Goal: Task Accomplishment & Management: Use online tool/utility

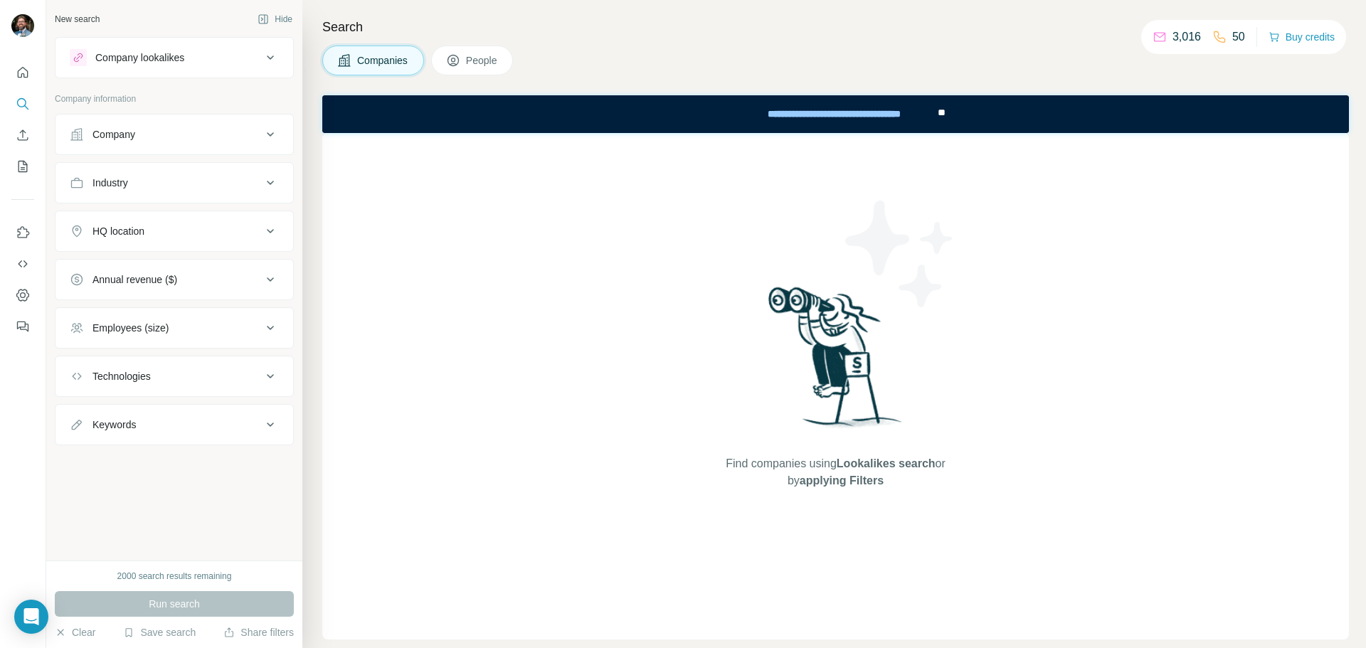
click at [631, 474] on div "Find companies using Lookalikes search or by applying Filters" at bounding box center [835, 386] width 1026 height 506
click at [194, 56] on div "Company lookalikes" at bounding box center [166, 57] width 192 height 17
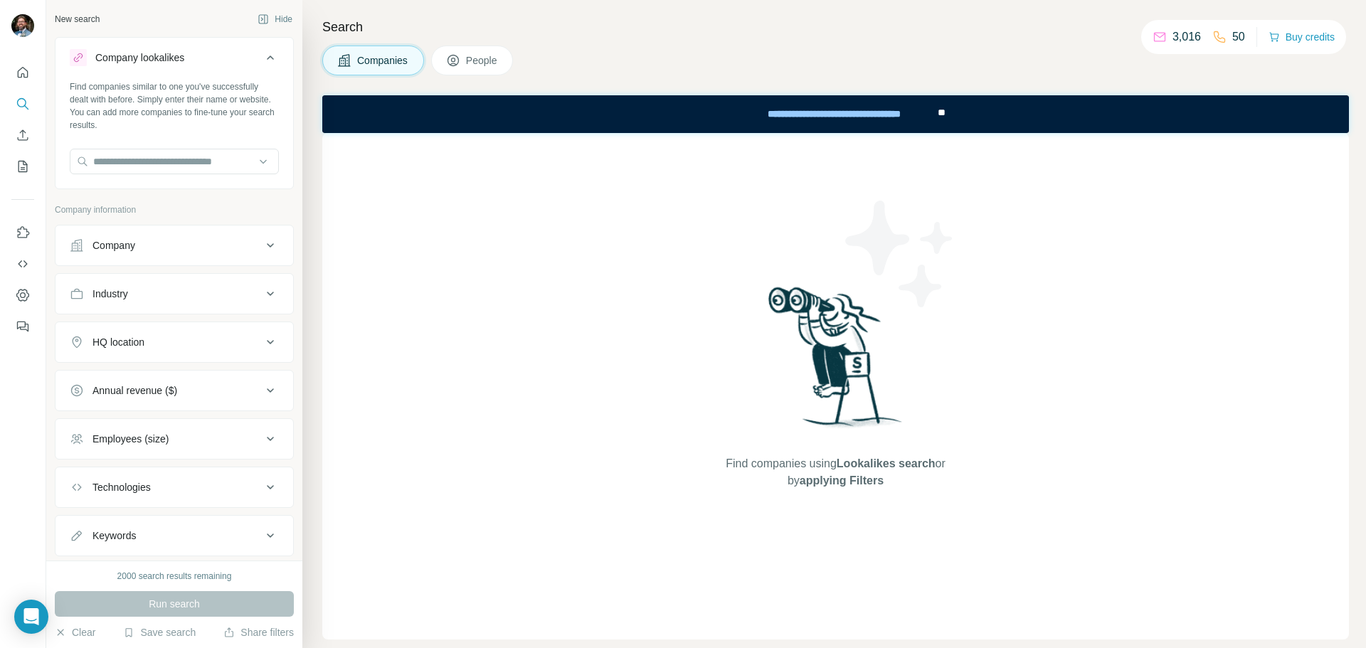
click at [194, 56] on div "Company lookalikes" at bounding box center [166, 57] width 192 height 17
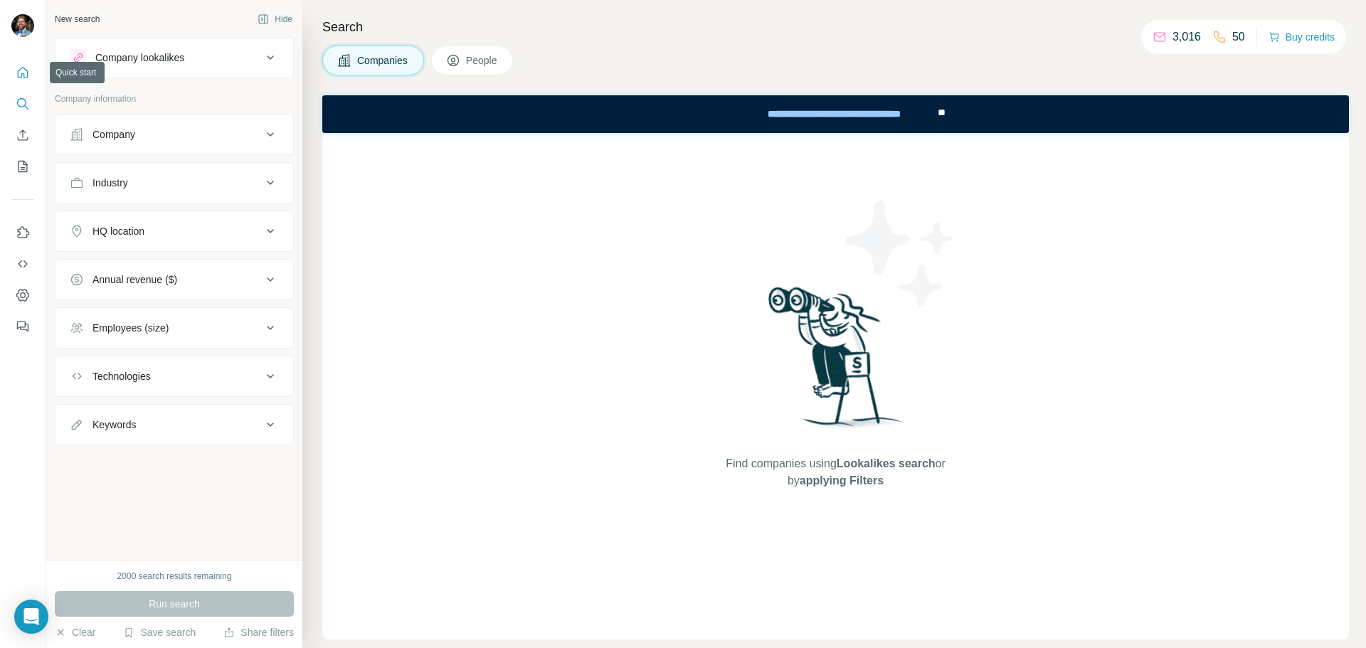
click at [22, 73] on icon "Quick start" at bounding box center [23, 72] width 14 height 14
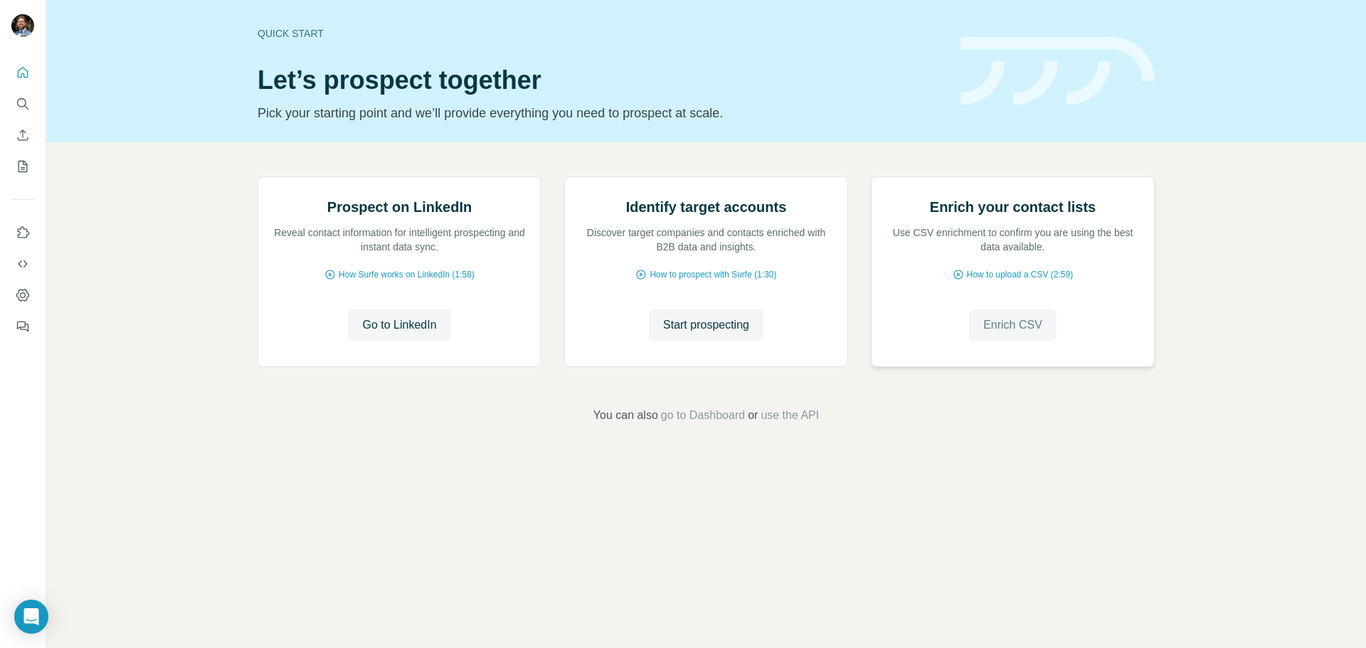
click at [978, 341] on button "Enrich CSV" at bounding box center [1012, 324] width 87 height 31
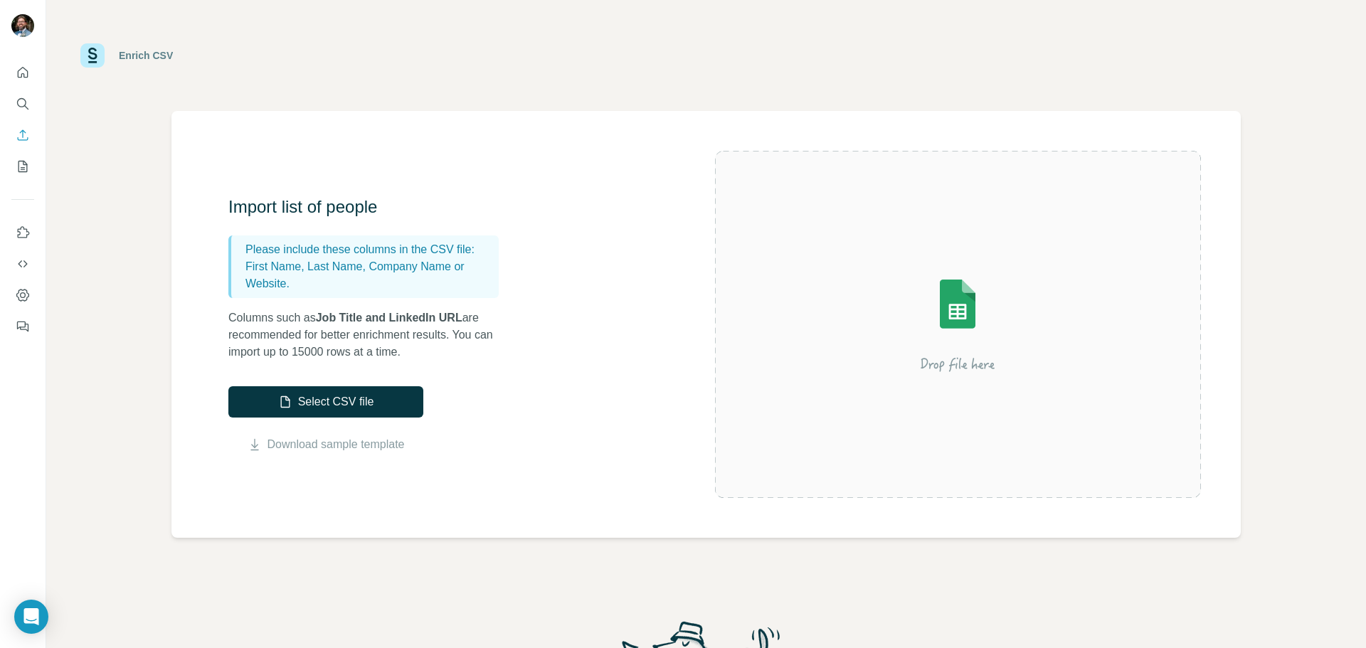
click at [772, 347] on div at bounding box center [958, 324] width 487 height 347
click at [325, 404] on button "Select CSV file" at bounding box center [325, 401] width 195 height 31
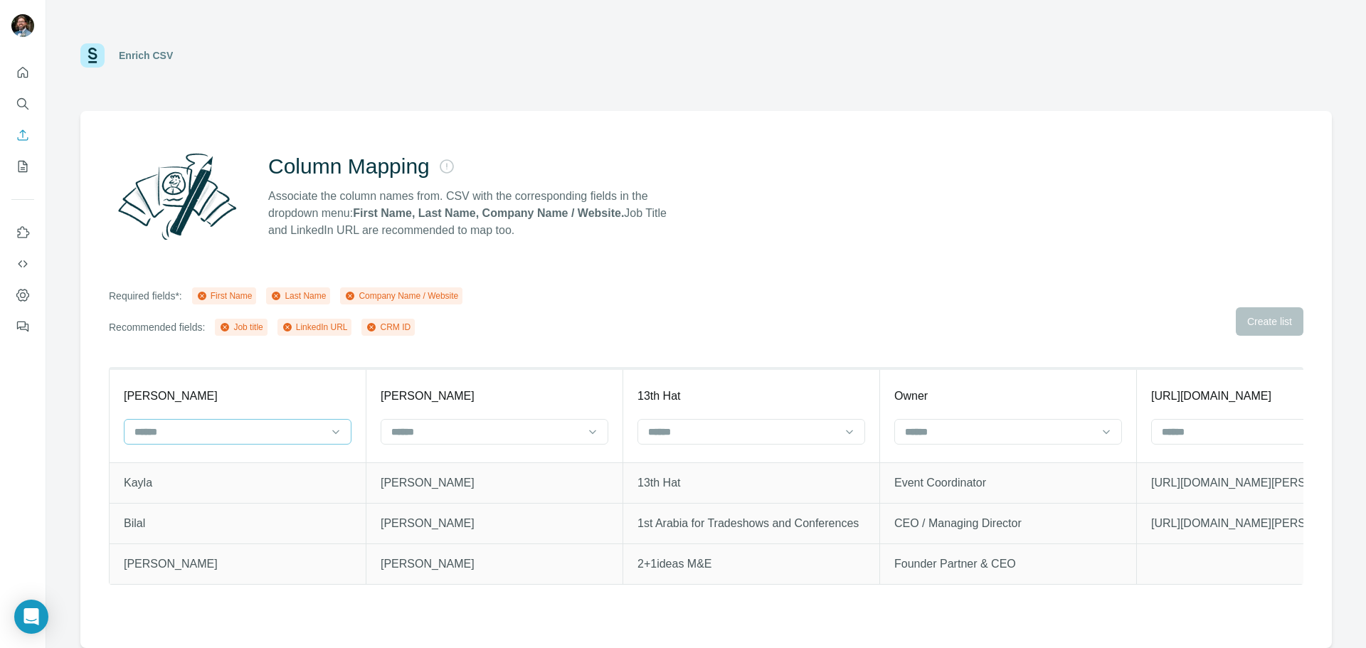
click at [271, 424] on input at bounding box center [229, 432] width 192 height 16
click at [250, 462] on div "First Name" at bounding box center [237, 464] width 203 height 14
click at [447, 432] on input at bounding box center [486, 432] width 192 height 16
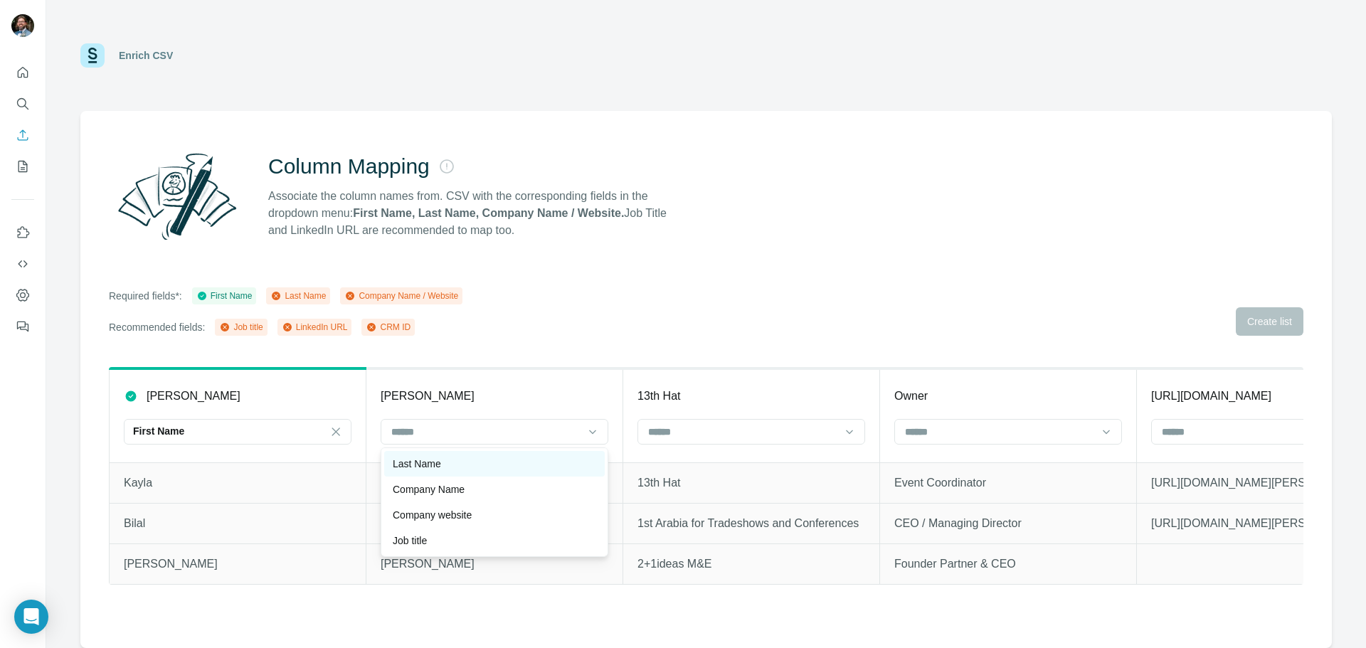
click at [437, 472] on div "Last Name" at bounding box center [494, 464] width 221 height 26
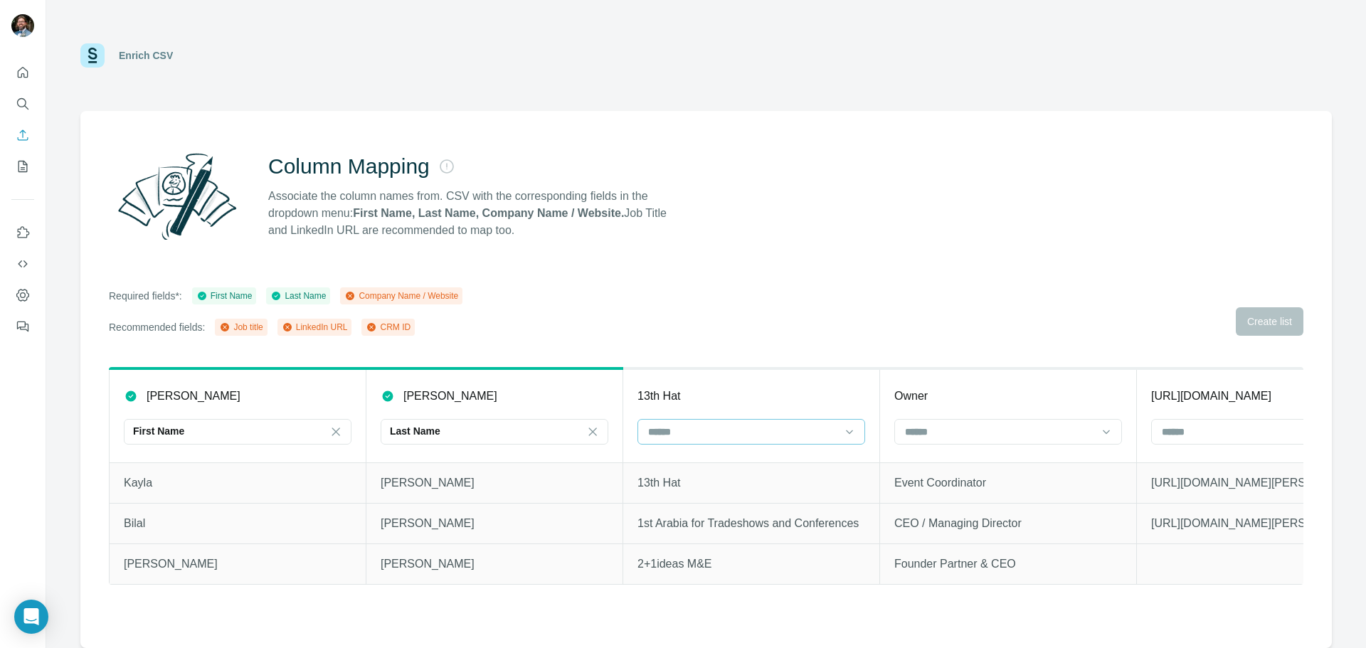
click at [735, 435] on input at bounding box center [743, 432] width 192 height 16
click at [735, 471] on div "Company Name" at bounding box center [751, 464] width 221 height 26
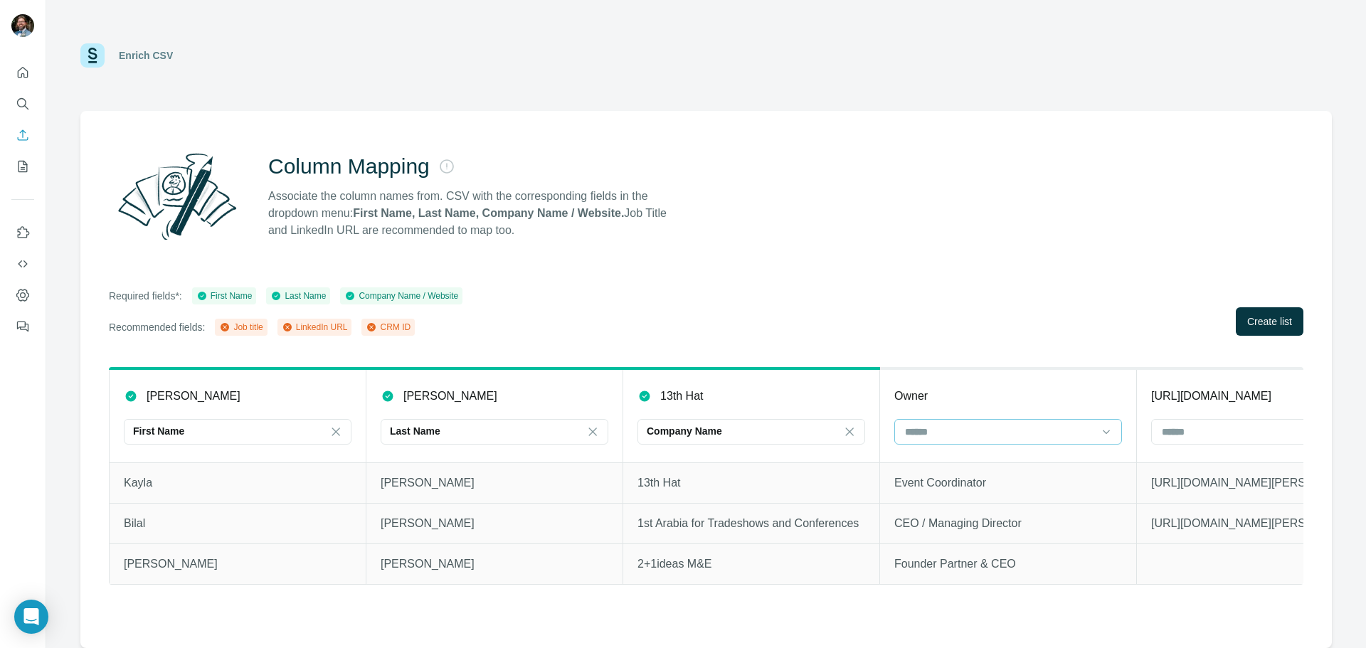
click at [947, 425] on input at bounding box center [999, 432] width 192 height 16
click at [957, 494] on div "Job title" at bounding box center [1007, 489] width 203 height 14
click at [1204, 432] on input at bounding box center [1256, 432] width 192 height 16
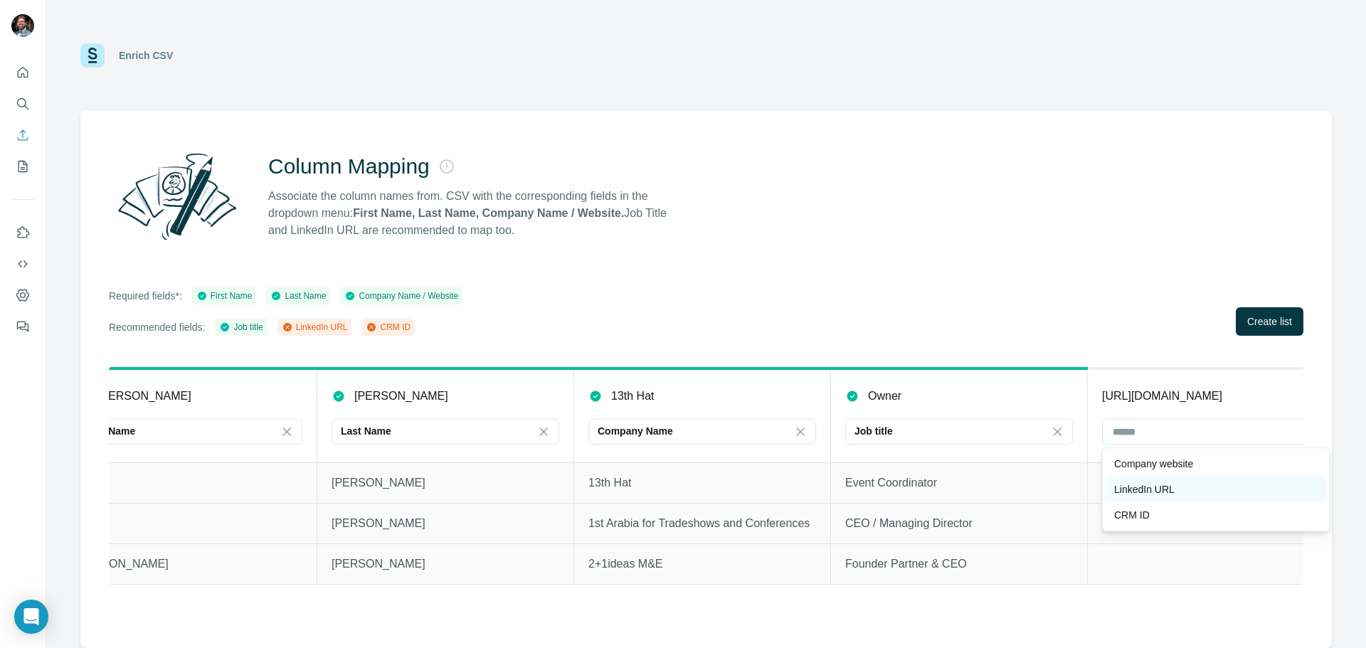
click at [1191, 484] on div "LinkedIn URL" at bounding box center [1215, 489] width 203 height 14
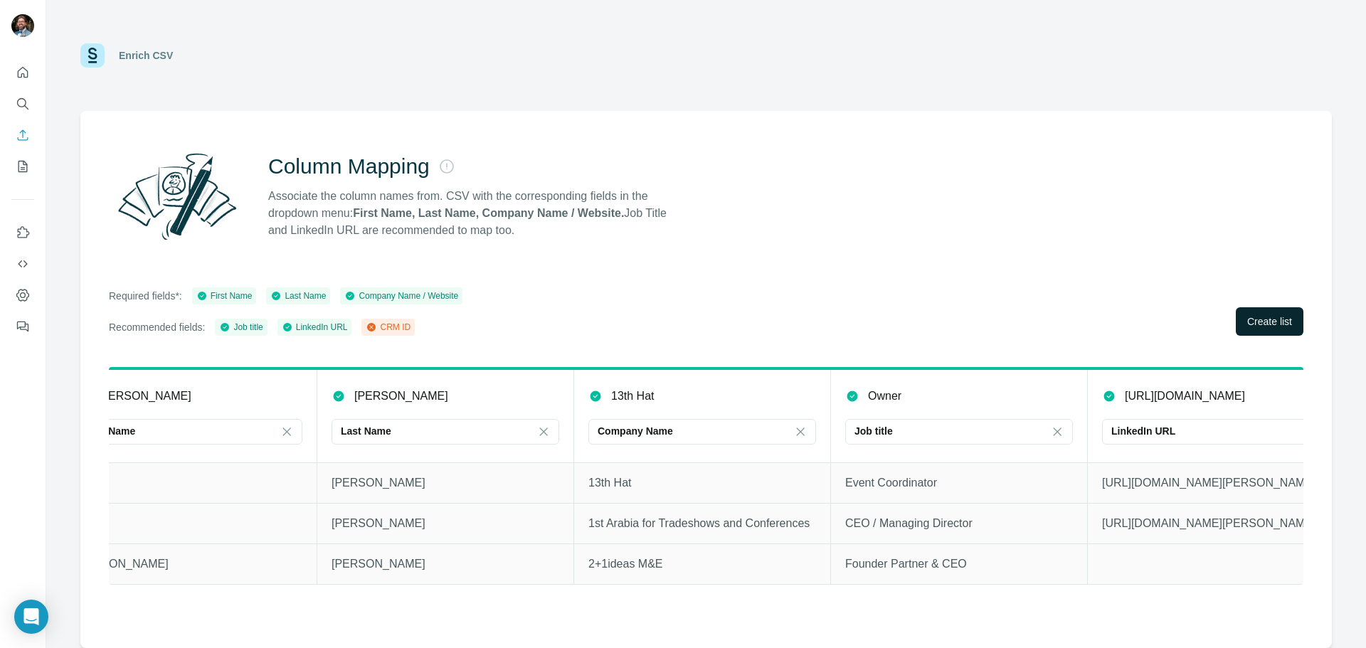
click at [1255, 311] on button "Create list" at bounding box center [1270, 321] width 68 height 28
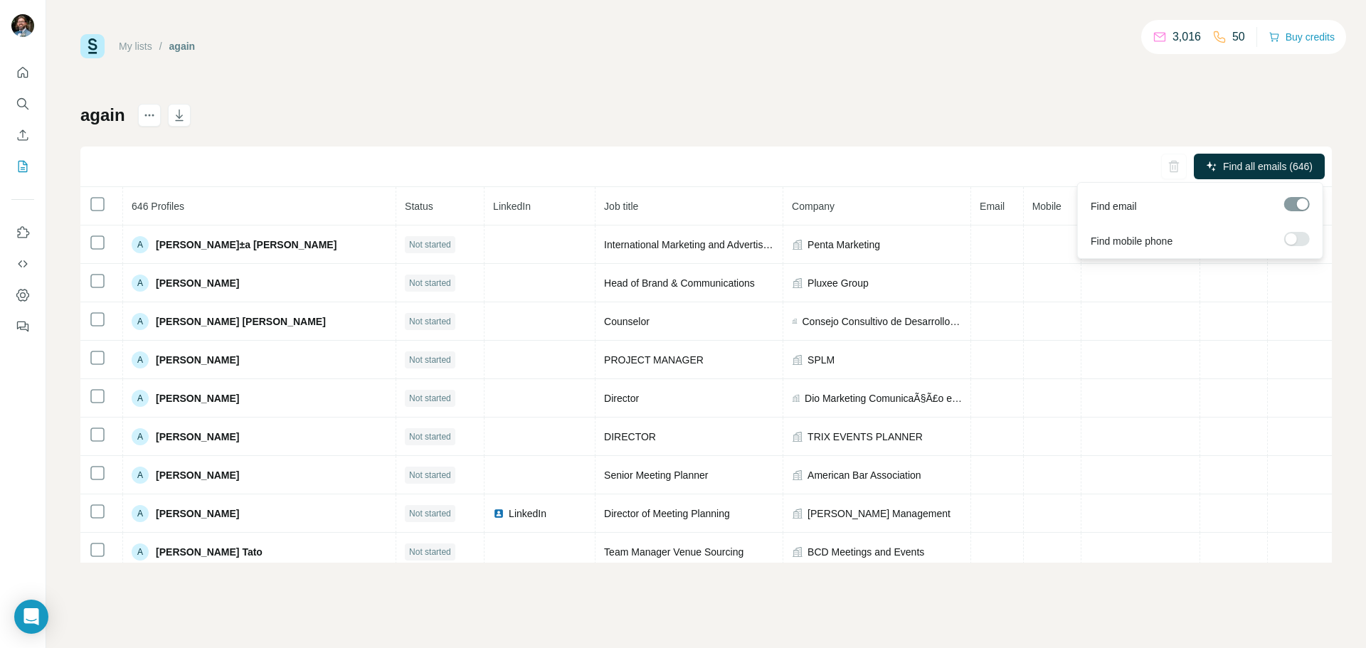
click at [1279, 166] on span "Find all emails (646)" at bounding box center [1268, 166] width 90 height 14
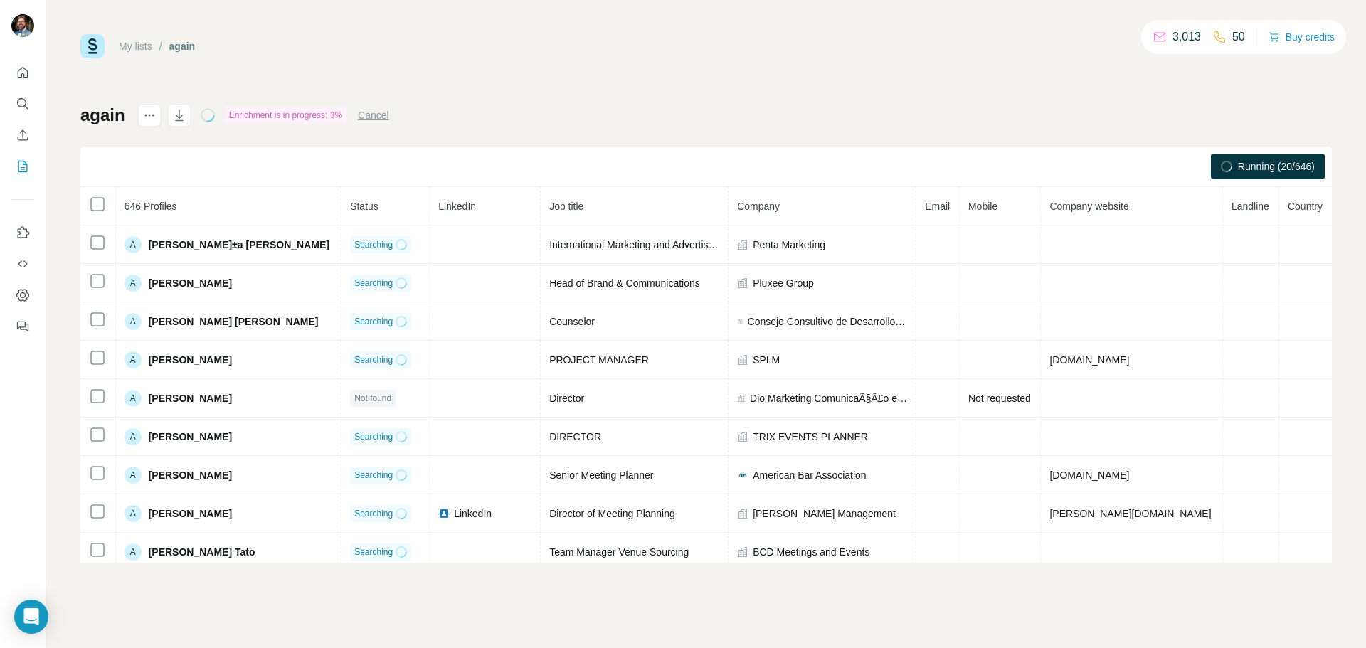
click at [929, 211] on span "Email" at bounding box center [937, 206] width 25 height 11
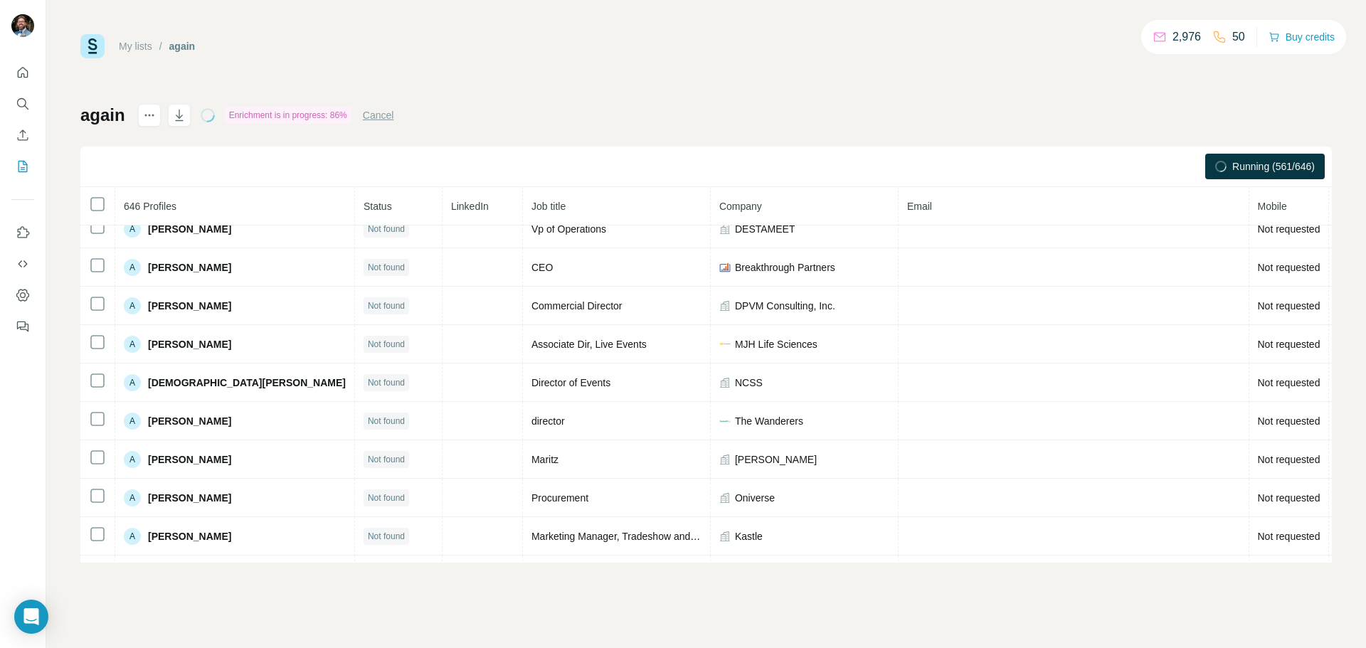
scroll to position [1975, 0]
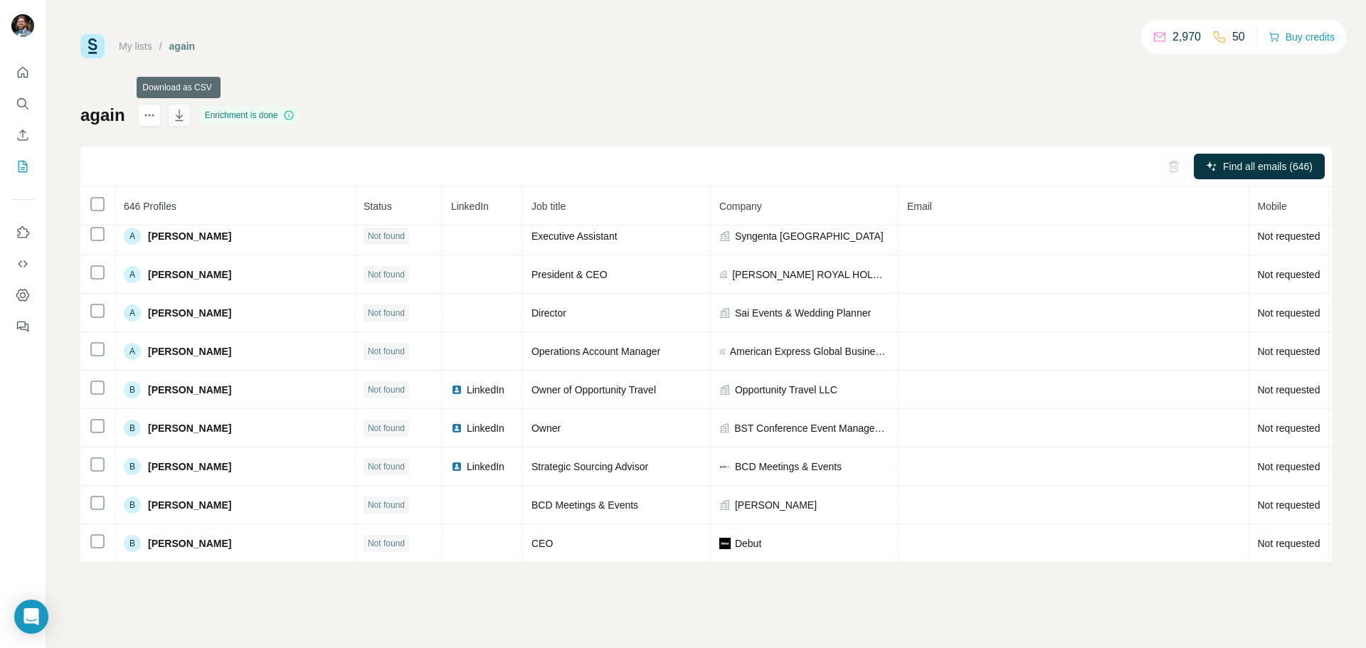
click at [182, 118] on icon "button" at bounding box center [179, 115] width 14 height 14
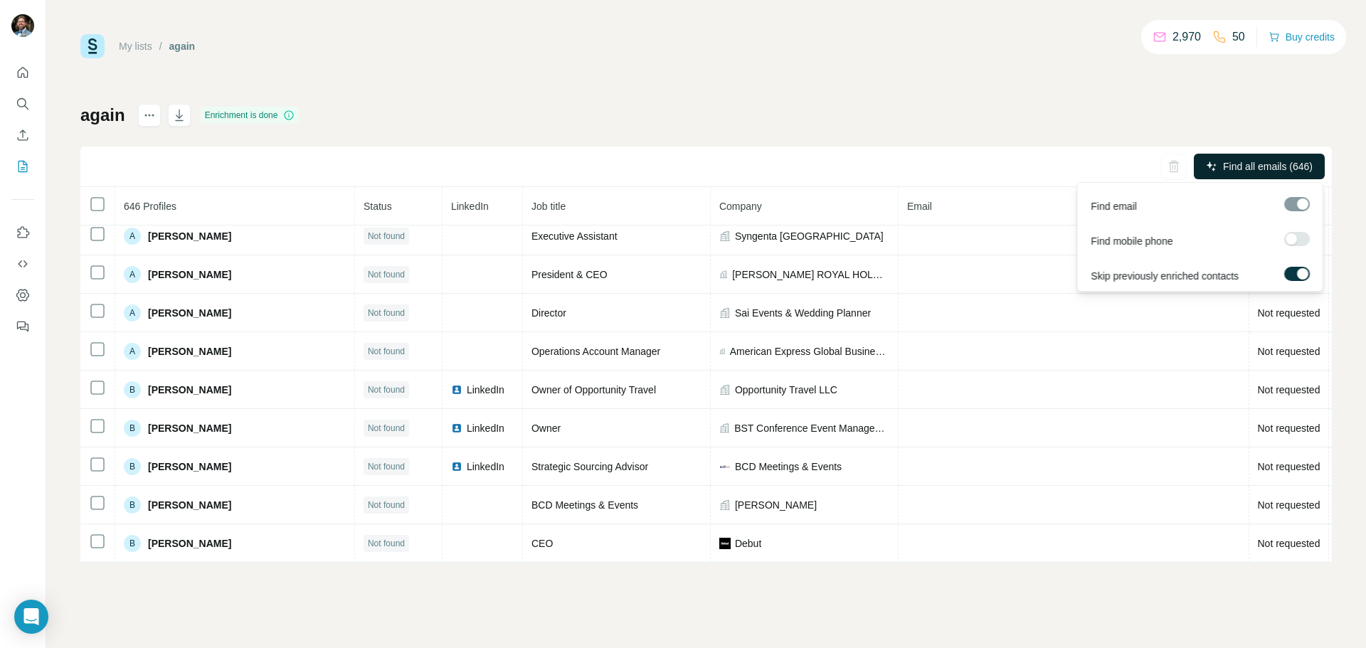
click at [1259, 164] on span "Find all emails (646)" at bounding box center [1268, 166] width 90 height 14
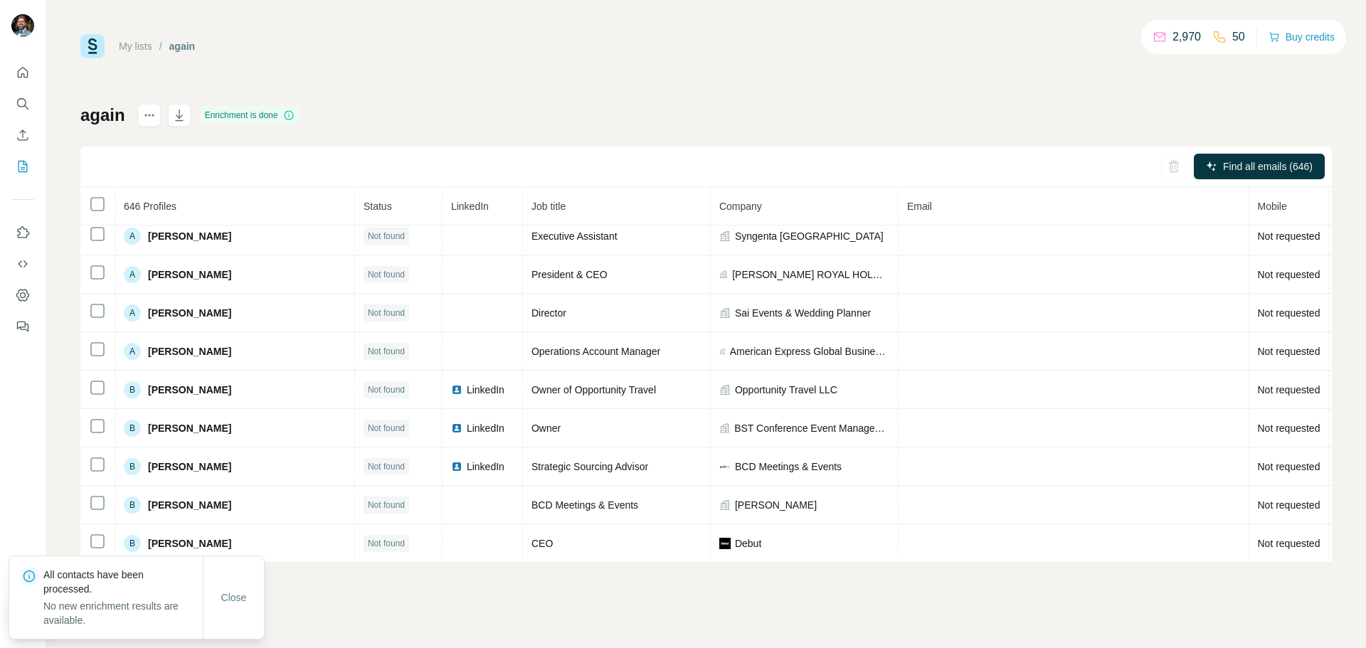
click at [891, 139] on div "again Enrichment is done Find all emails (646) 646 Profiles Status LinkedIn Job…" at bounding box center [705, 333] width 1251 height 459
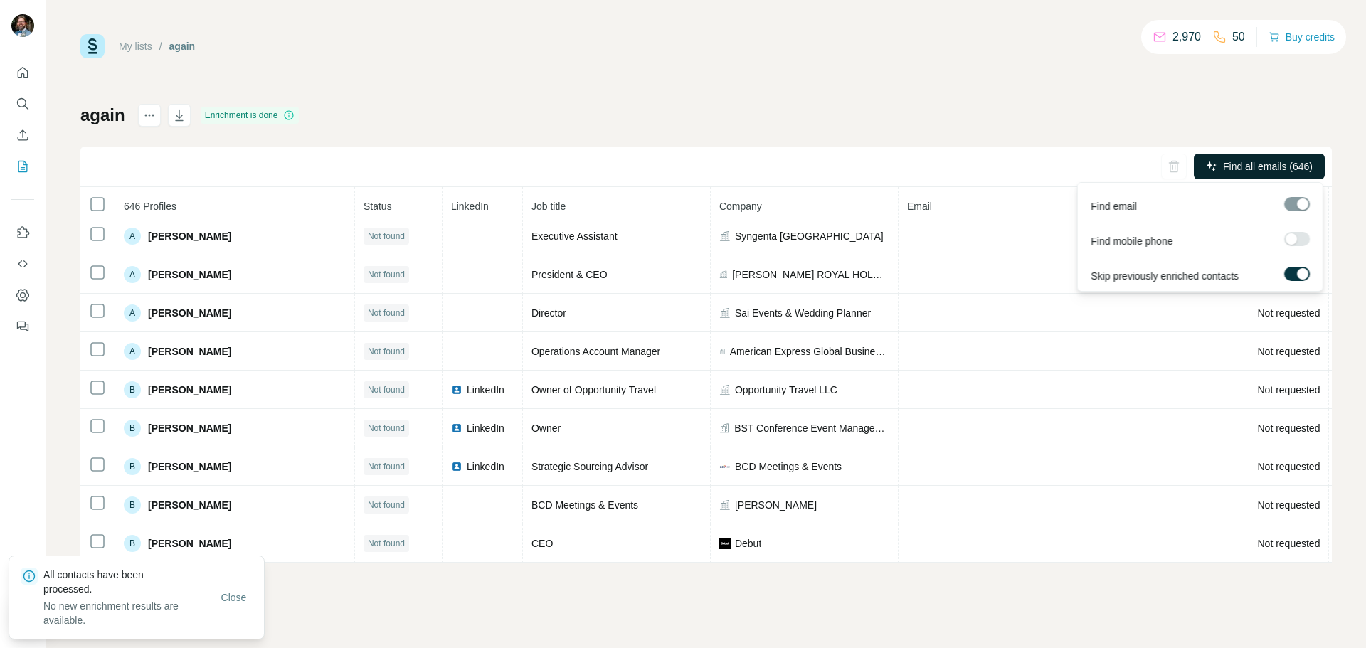
click at [1214, 165] on button "Find all emails (646)" at bounding box center [1259, 167] width 131 height 26
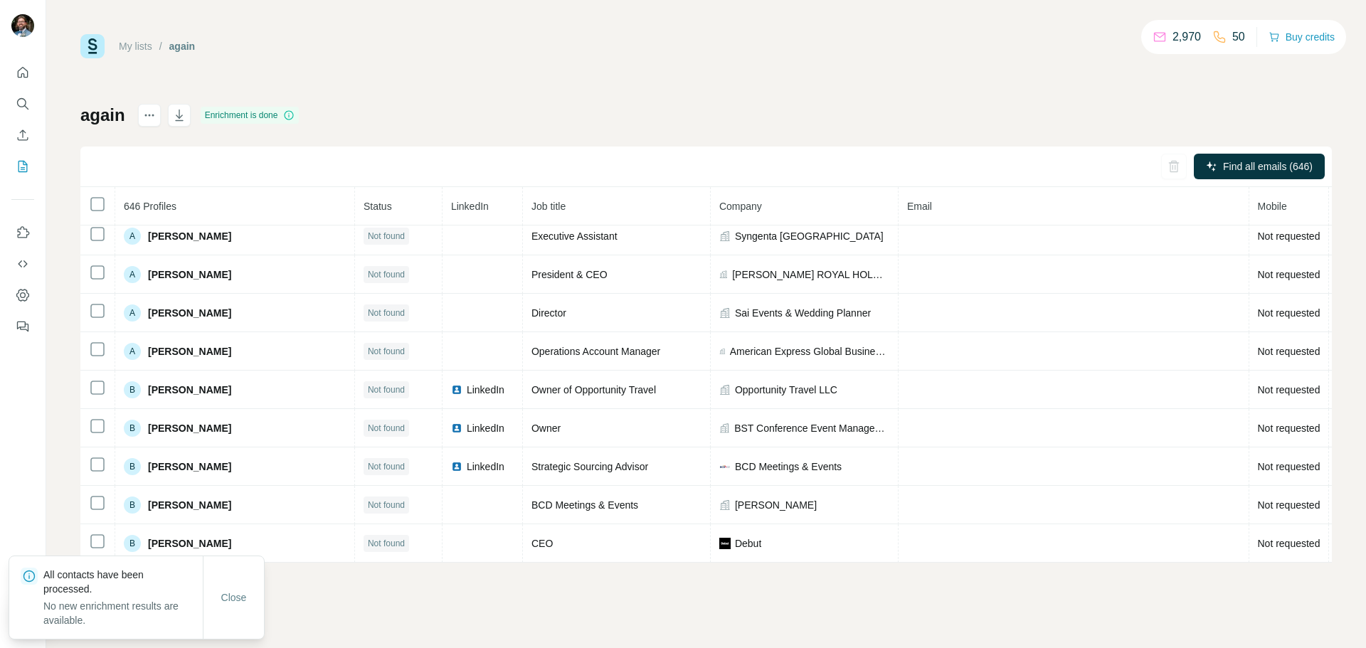
click at [768, 166] on div "Find all emails (646)" at bounding box center [705, 167] width 1251 height 41
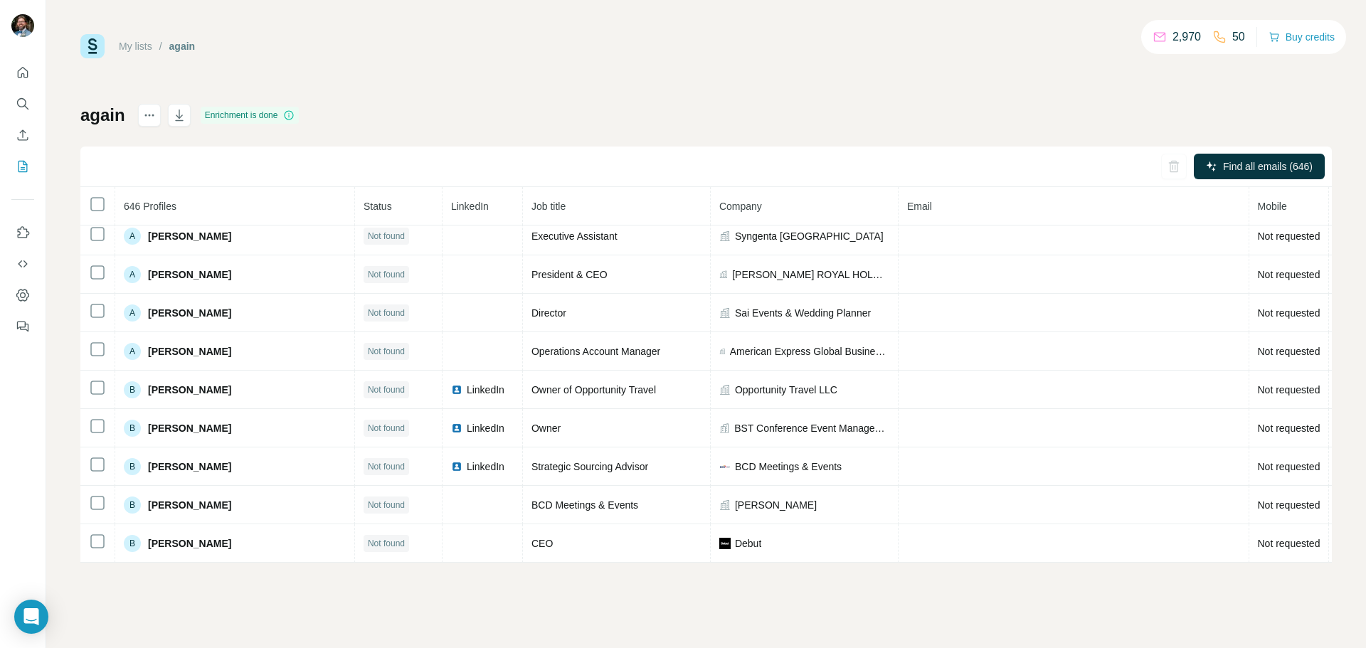
click at [684, 81] on div "My lists / again 2,970 50 Buy credits again Enrichment is done Find all emails …" at bounding box center [705, 298] width 1251 height 529
click at [335, 102] on div "My lists / again 2,970 50 Buy credits again Enrichment is done Find all emails …" at bounding box center [705, 298] width 1251 height 529
click at [440, 112] on div "again Enrichment is done Find all emails (646) 646 Profiles Status LinkedIn Job…" at bounding box center [705, 333] width 1251 height 459
